Goal: Obtain resource: Obtain resource

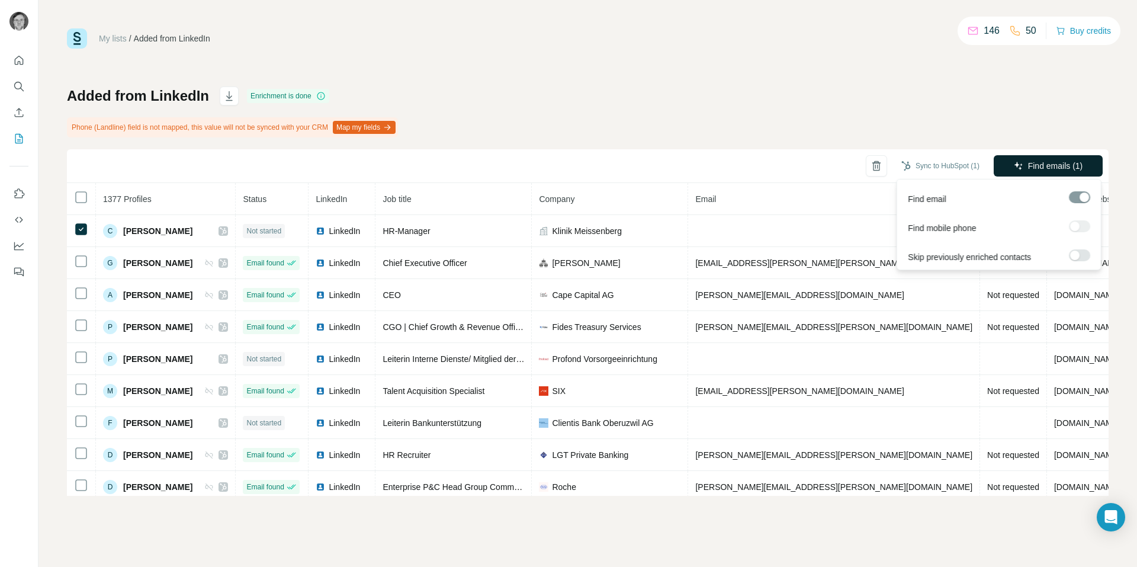
click at [1043, 174] on button "Find emails (1)" at bounding box center [1048, 165] width 109 height 21
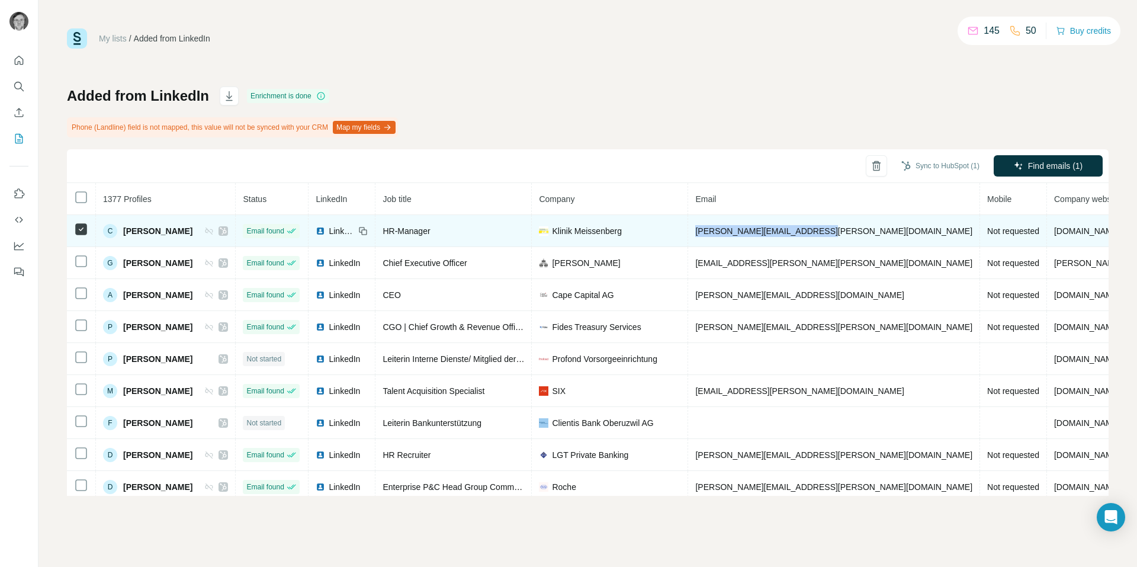
drag, startPoint x: 827, startPoint y: 226, endPoint x: 692, endPoint y: 232, distance: 135.1
click at [692, 232] on td "carmen.savary@meissenberg.ch" at bounding box center [834, 231] width 292 height 32
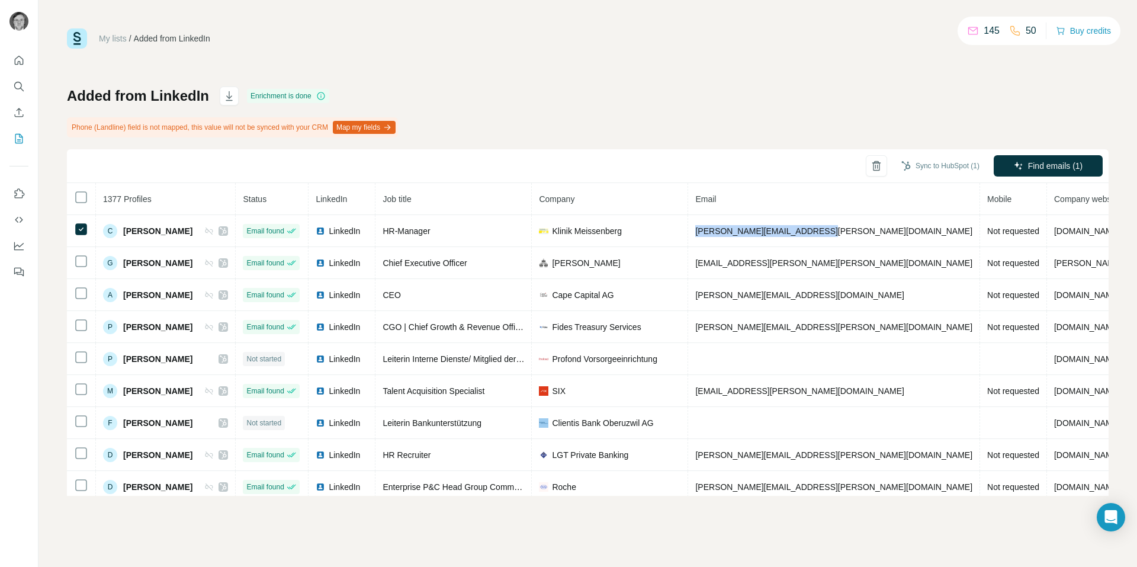
copy span "carmen.savary@meissenberg.ch"
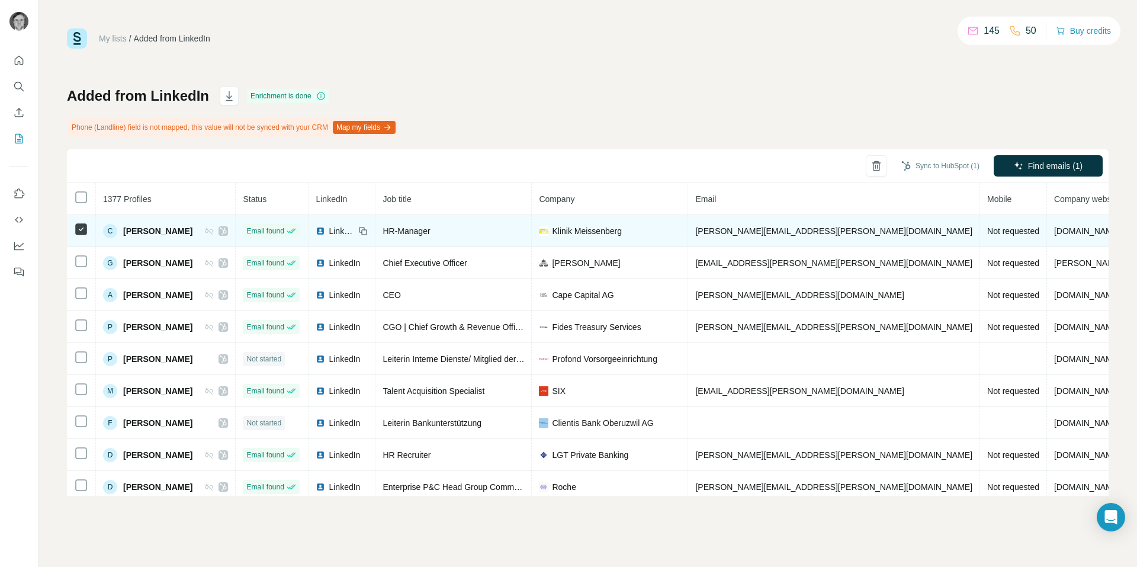
click at [74, 232] on icon at bounding box center [81, 229] width 14 height 14
